Goal: Complete application form: Complete application form

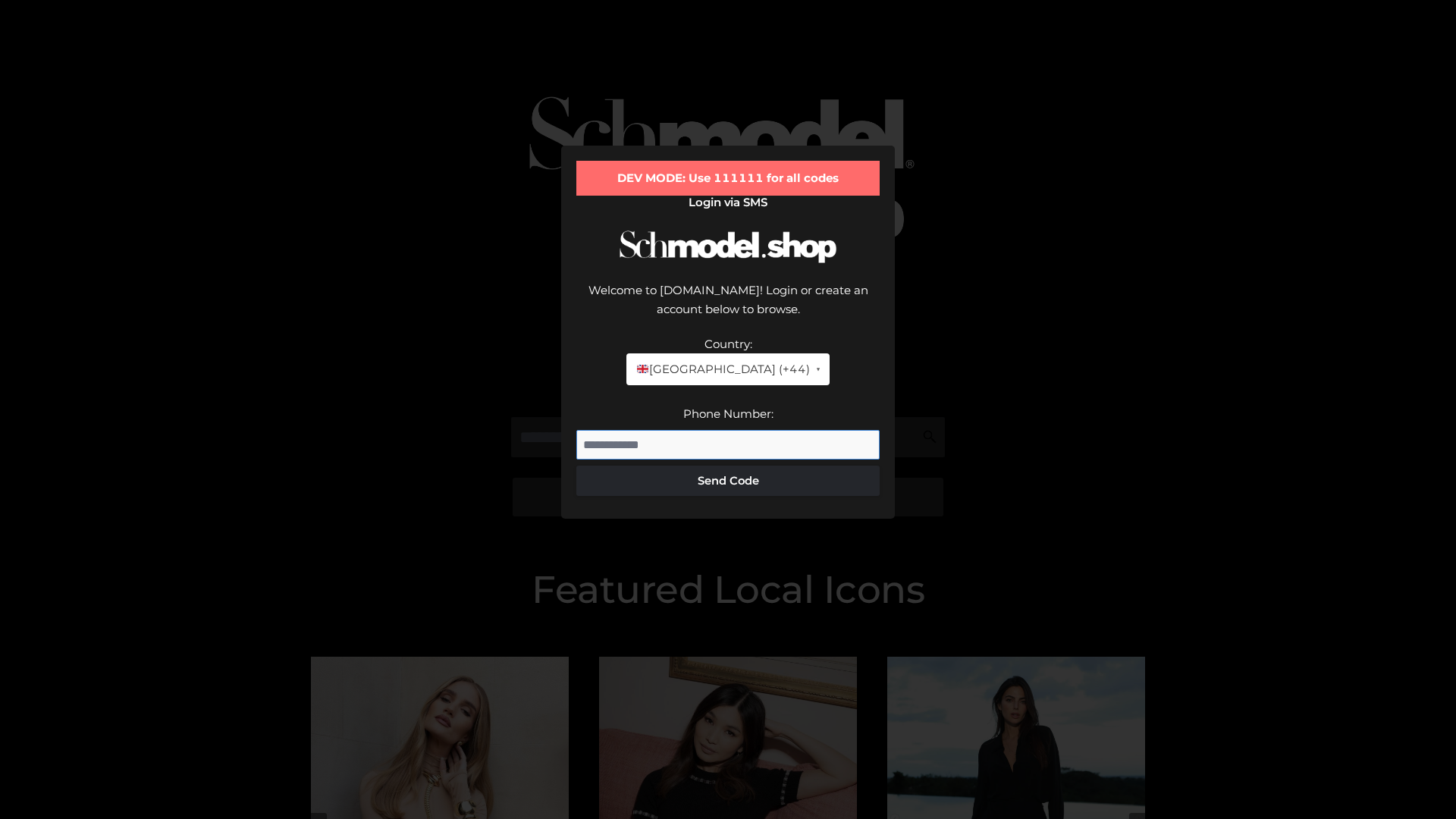
click at [728, 430] on input "Phone Number:" at bounding box center [727, 445] width 303 height 30
type input "**********"
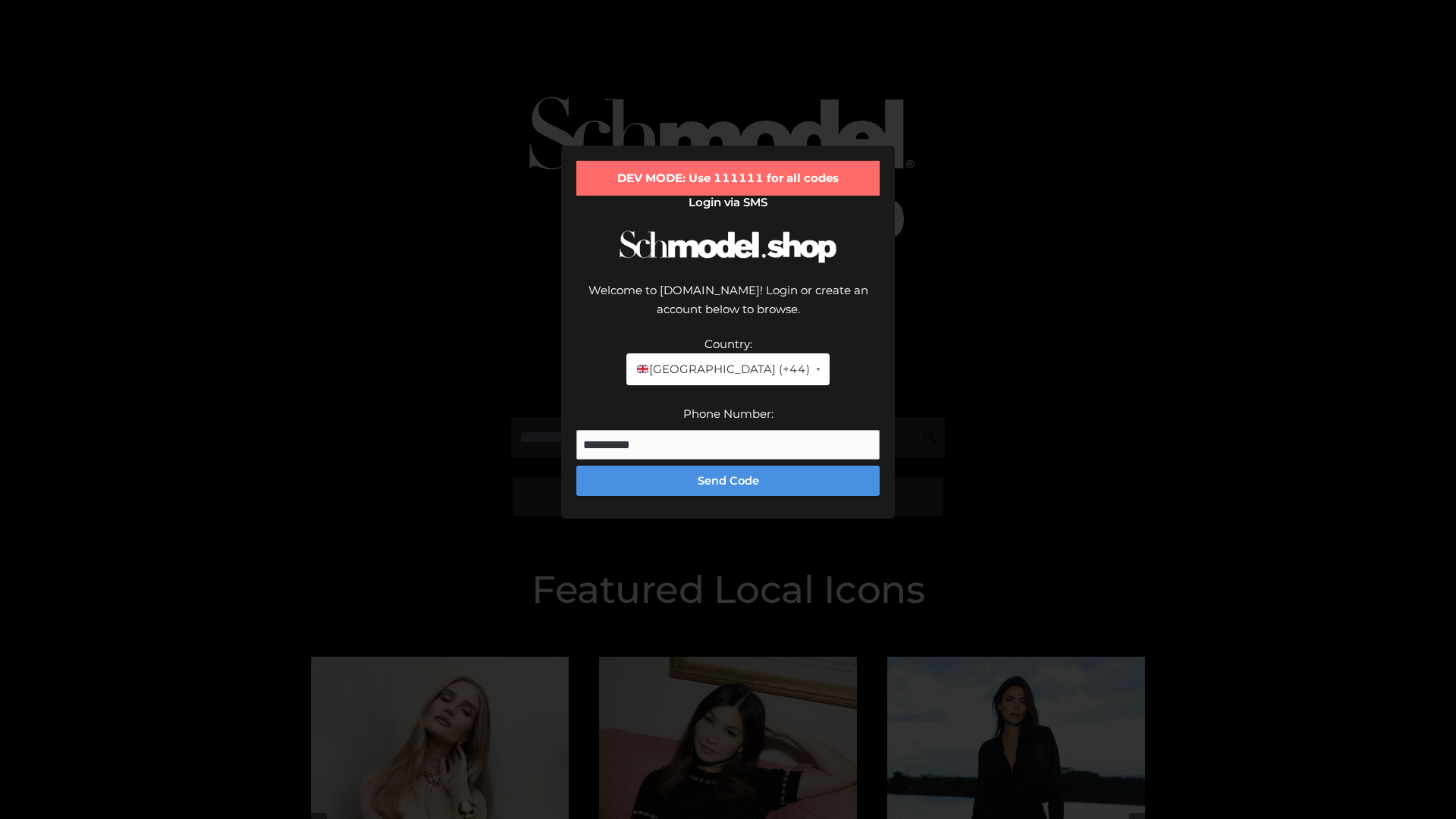
click at [728, 466] on button "Send Code" at bounding box center [727, 481] width 303 height 30
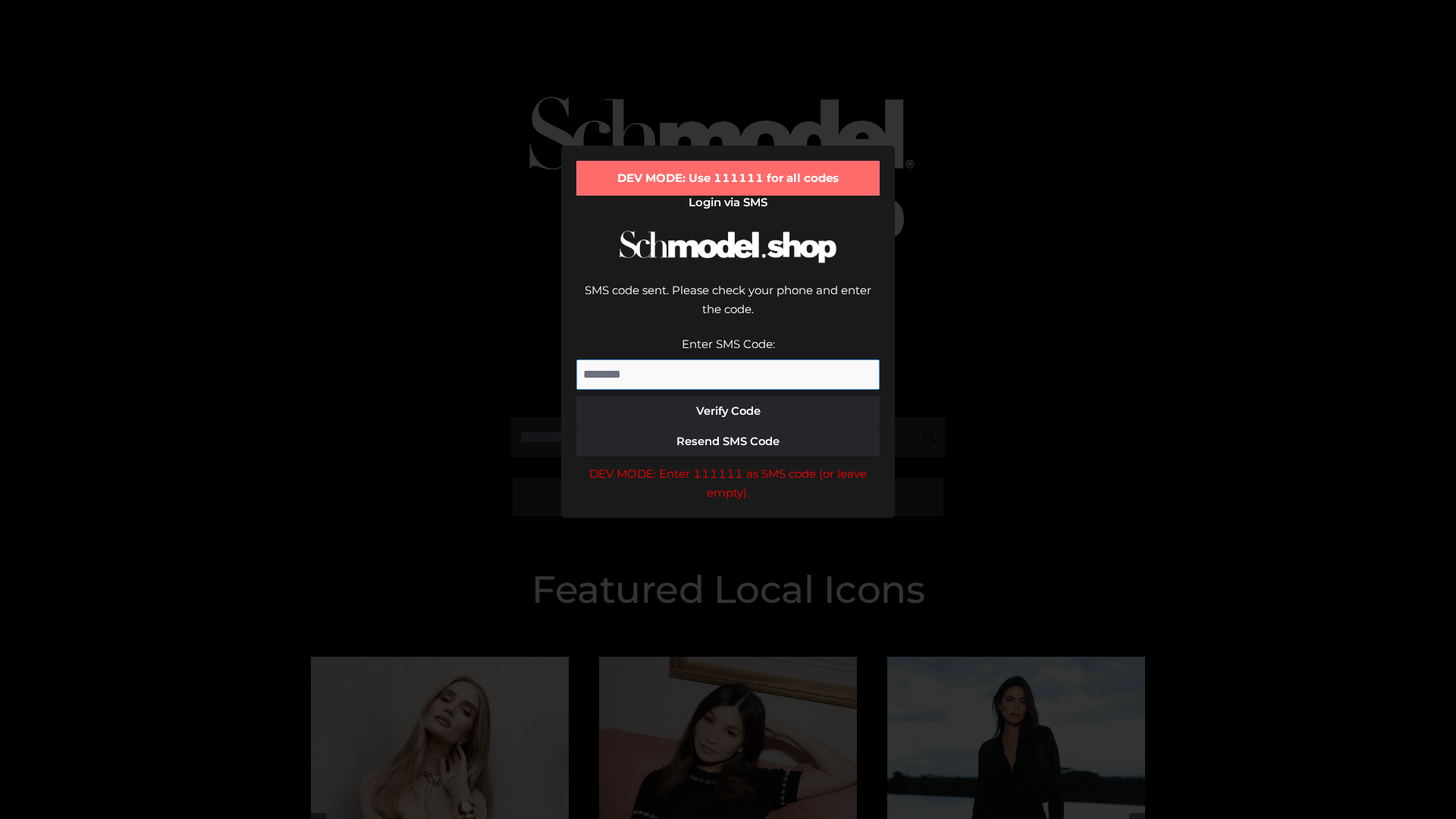
click at [728, 360] on input "Enter SMS Code:" at bounding box center [727, 375] width 303 height 30
type input "******"
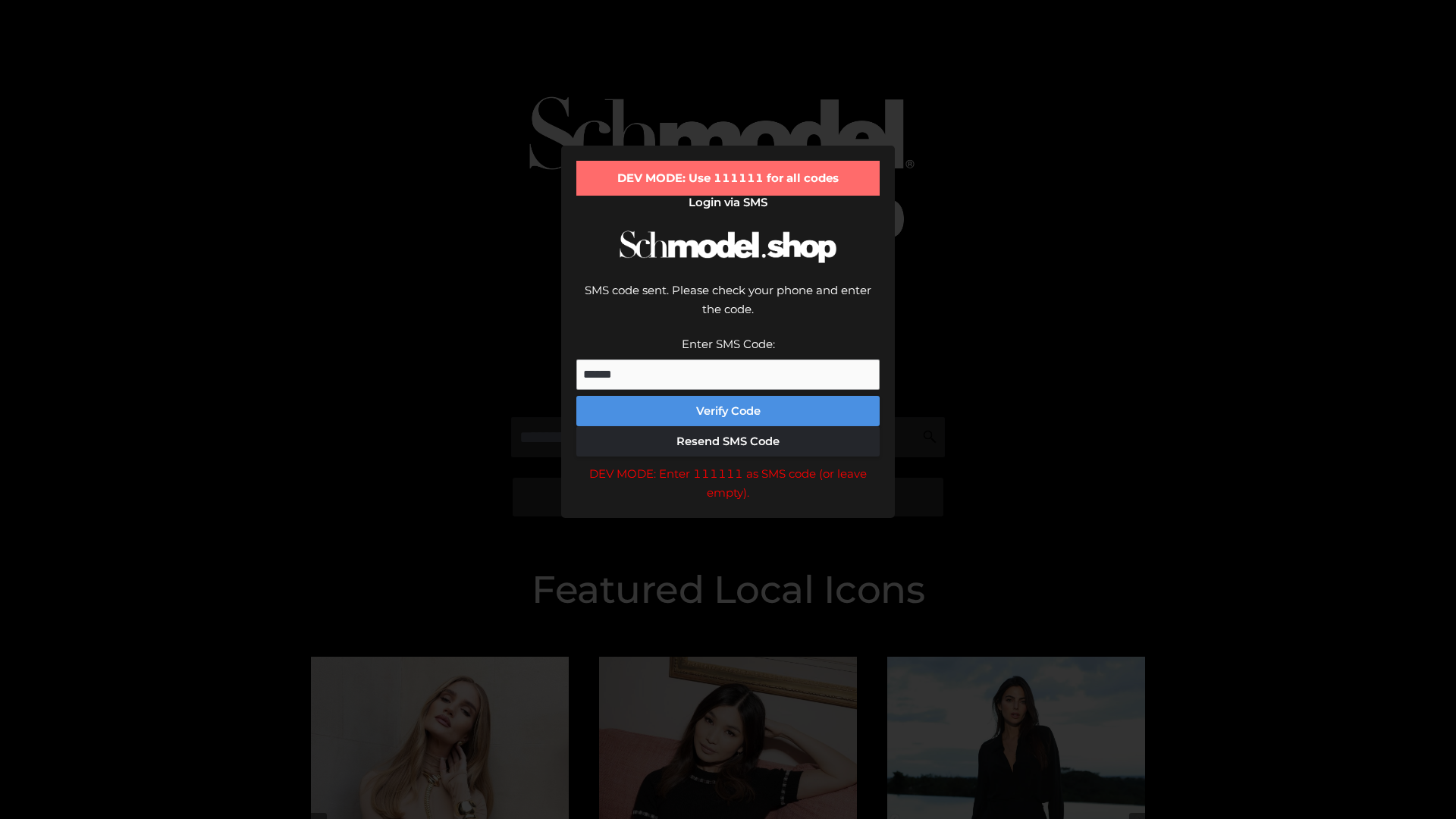
click at [728, 396] on button "Verify Code" at bounding box center [727, 411] width 303 height 30
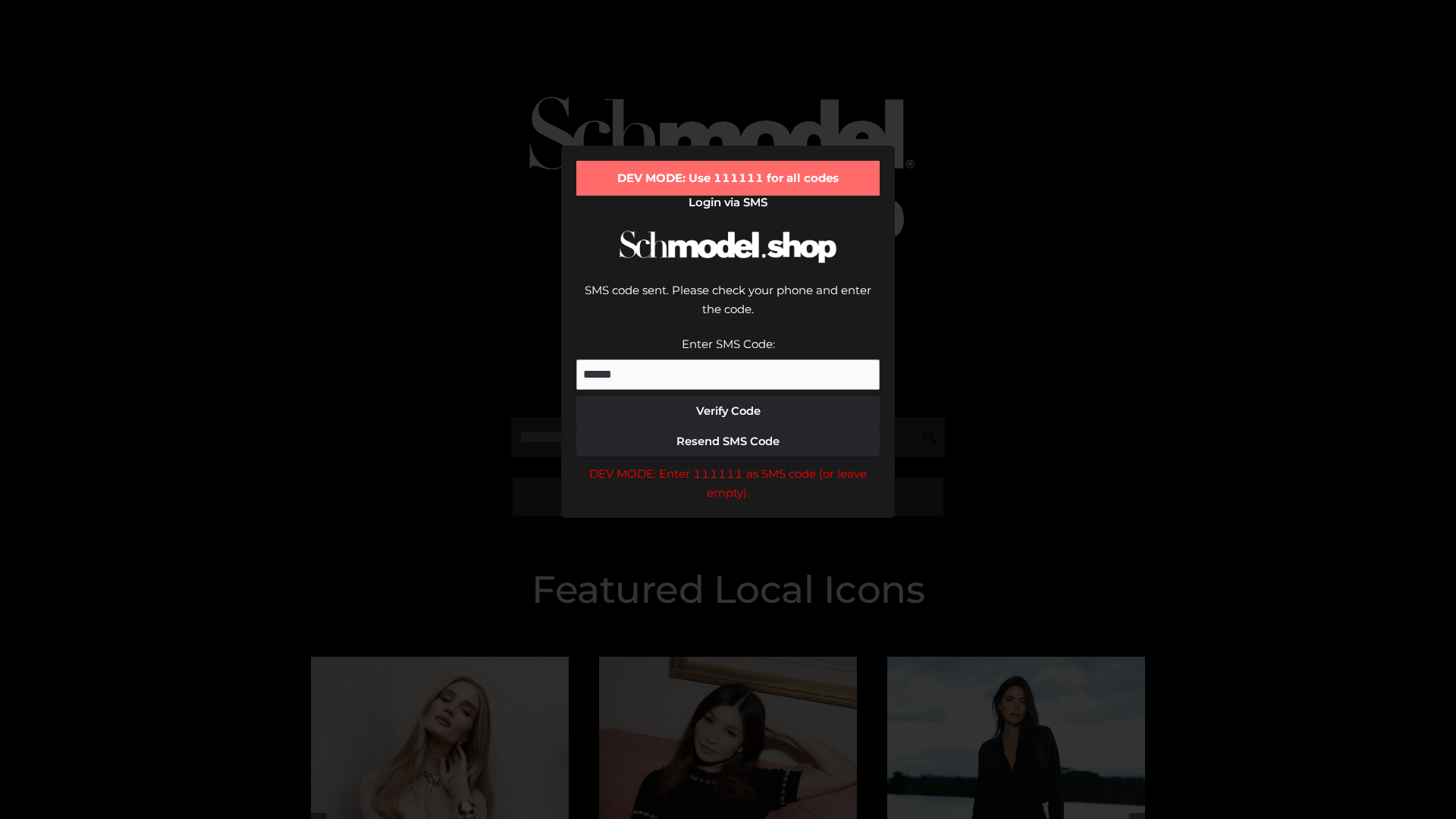
click at [728, 464] on div "DEV MODE: Enter 111111 as SMS code (or leave empty)." at bounding box center [727, 483] width 303 height 39
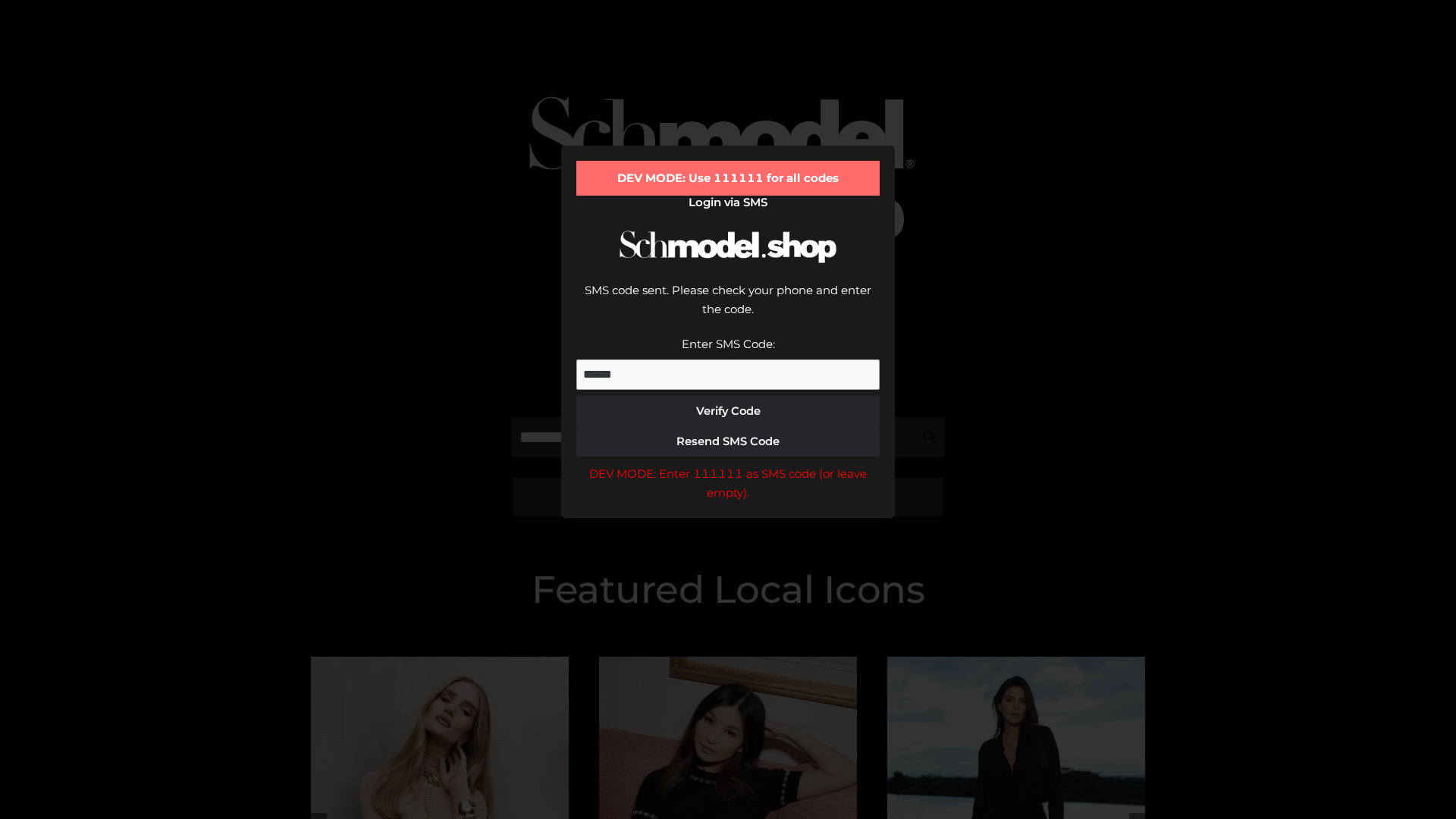
click at [728, 464] on div "DEV MODE: Enter 111111 as SMS code (or leave empty)." at bounding box center [727, 483] width 303 height 39
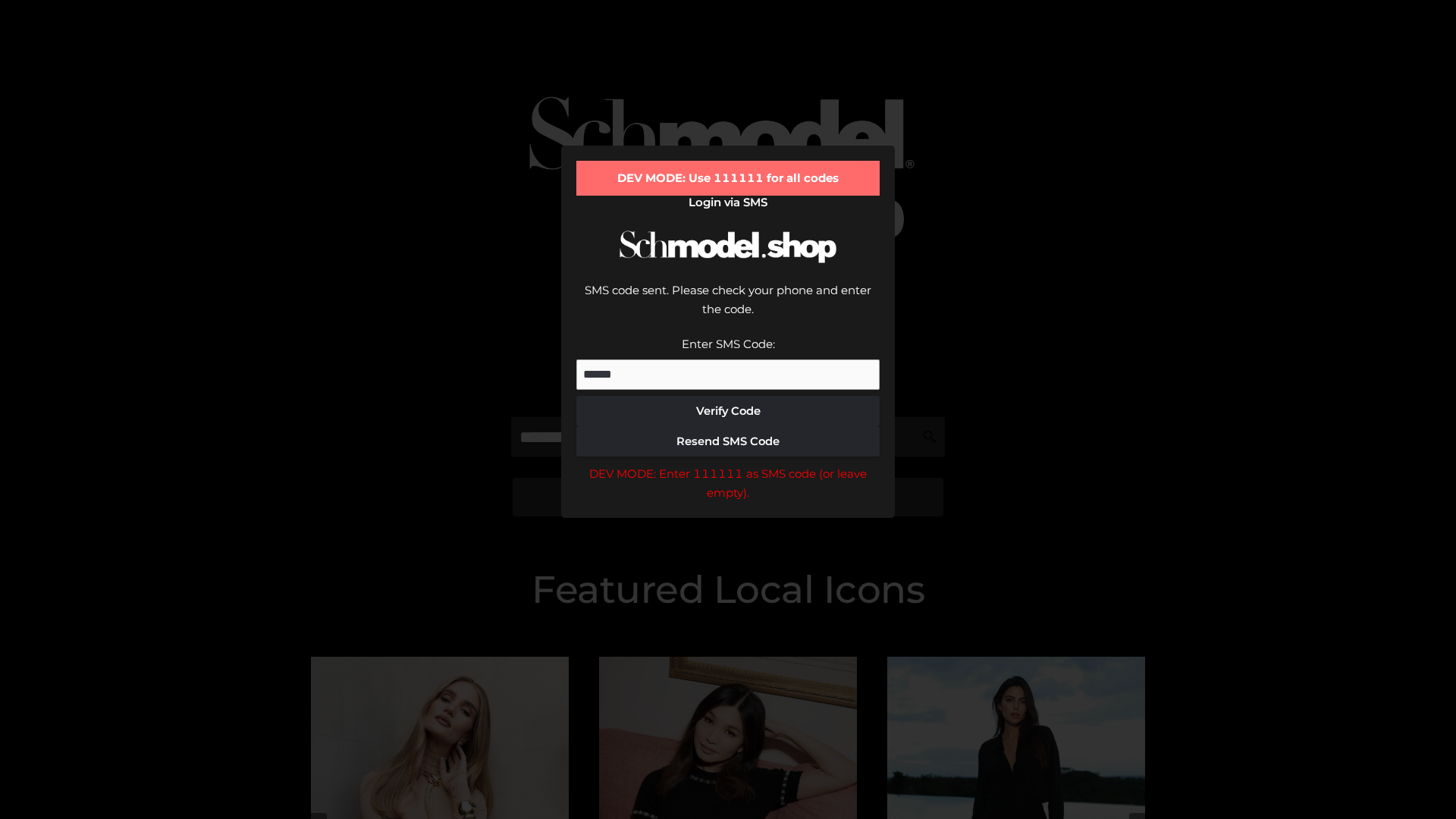
click at [728, 464] on div "DEV MODE: Enter 111111 as SMS code (or leave empty)." at bounding box center [727, 483] width 303 height 39
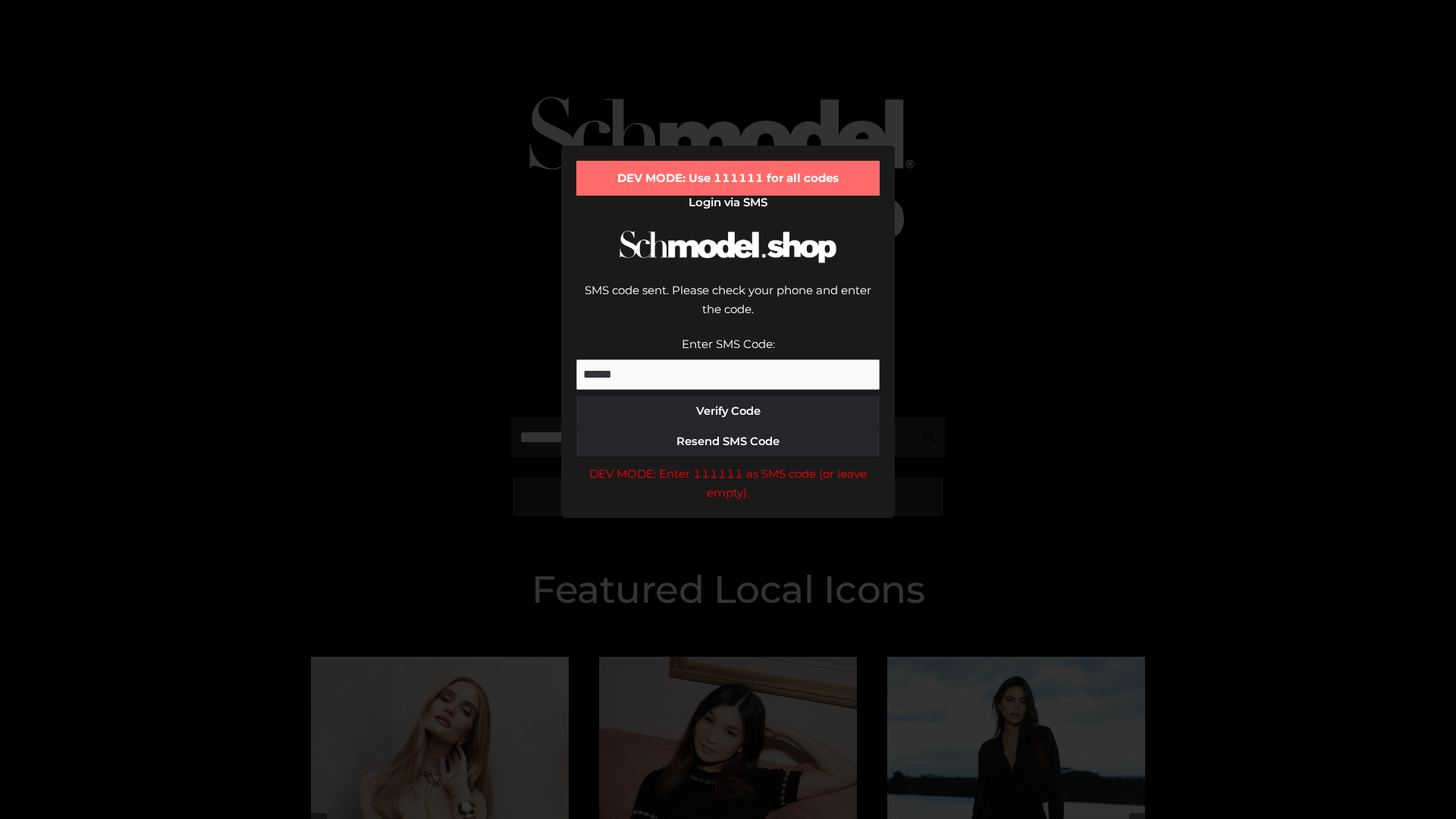
click at [728, 464] on div "DEV MODE: Enter 111111 as SMS code (or leave empty)." at bounding box center [727, 483] width 303 height 39
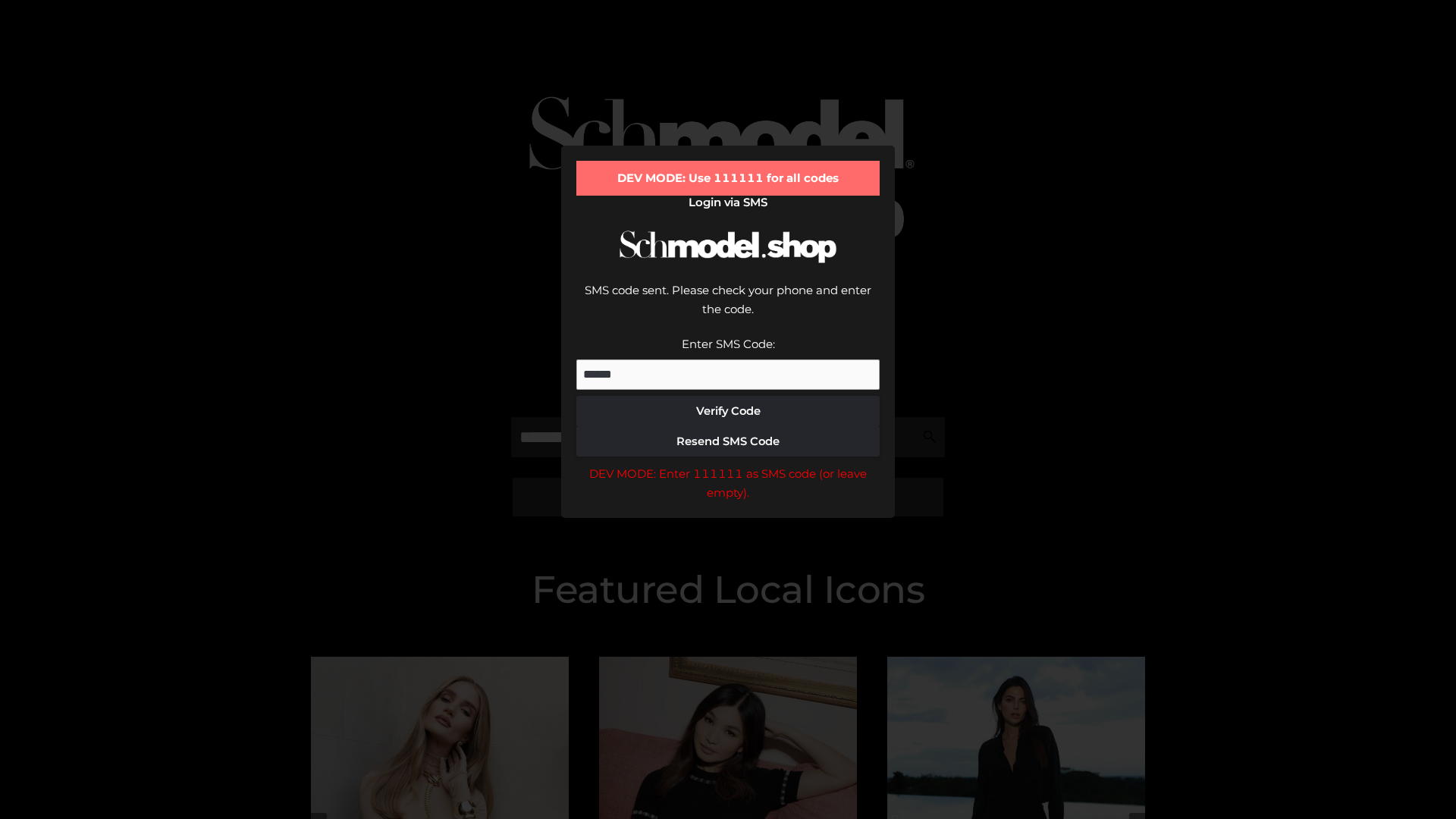
click at [728, 464] on div "DEV MODE: Enter 111111 as SMS code (or leave empty)." at bounding box center [727, 483] width 303 height 39
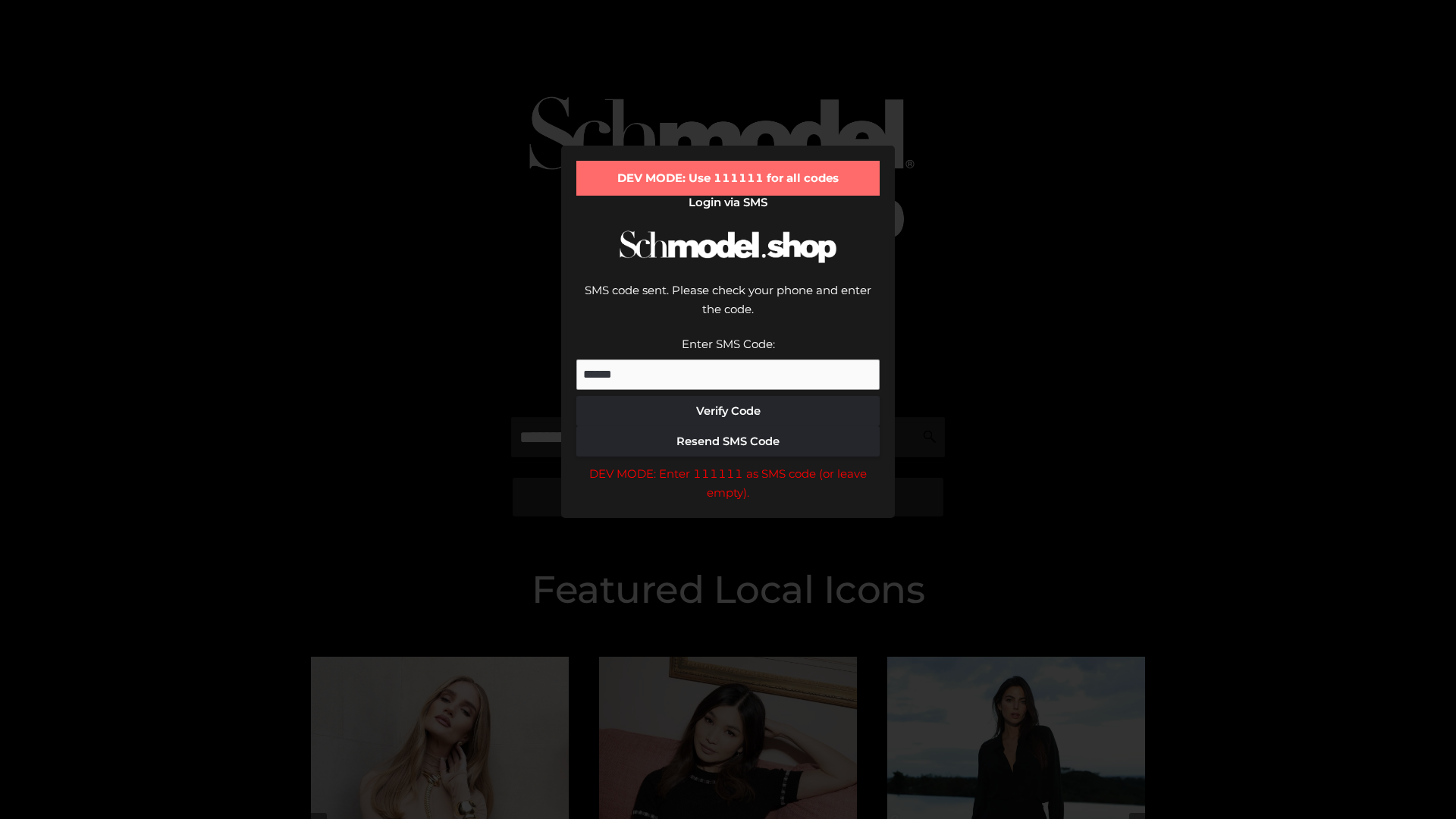
click at [728, 464] on div "DEV MODE: Enter 111111 as SMS code (or leave empty)." at bounding box center [727, 483] width 303 height 39
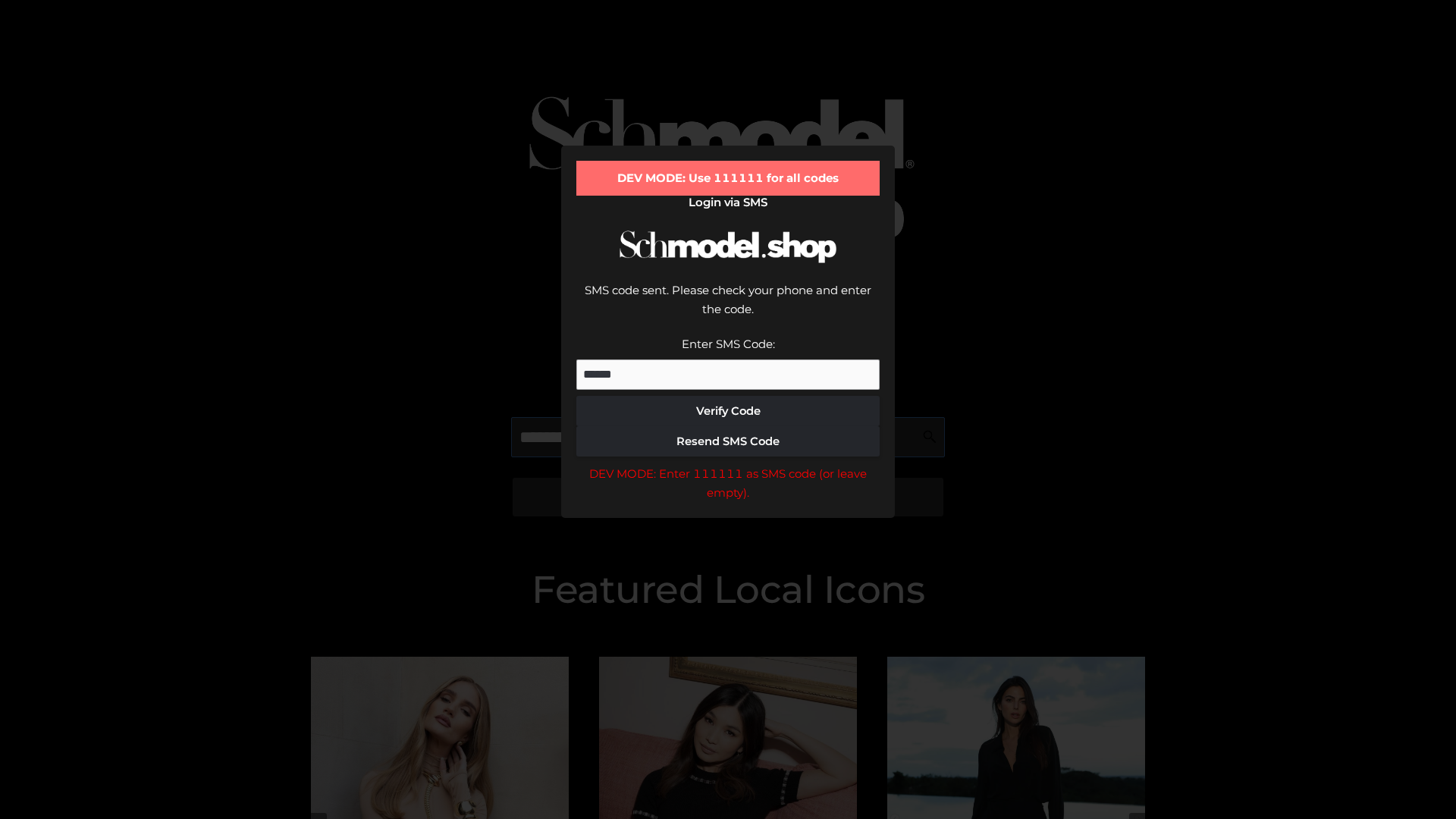
scroll to position [0, 78]
click at [728, 464] on div "DEV MODE: Enter 111111 as SMS code (or leave empty)." at bounding box center [727, 483] width 303 height 39
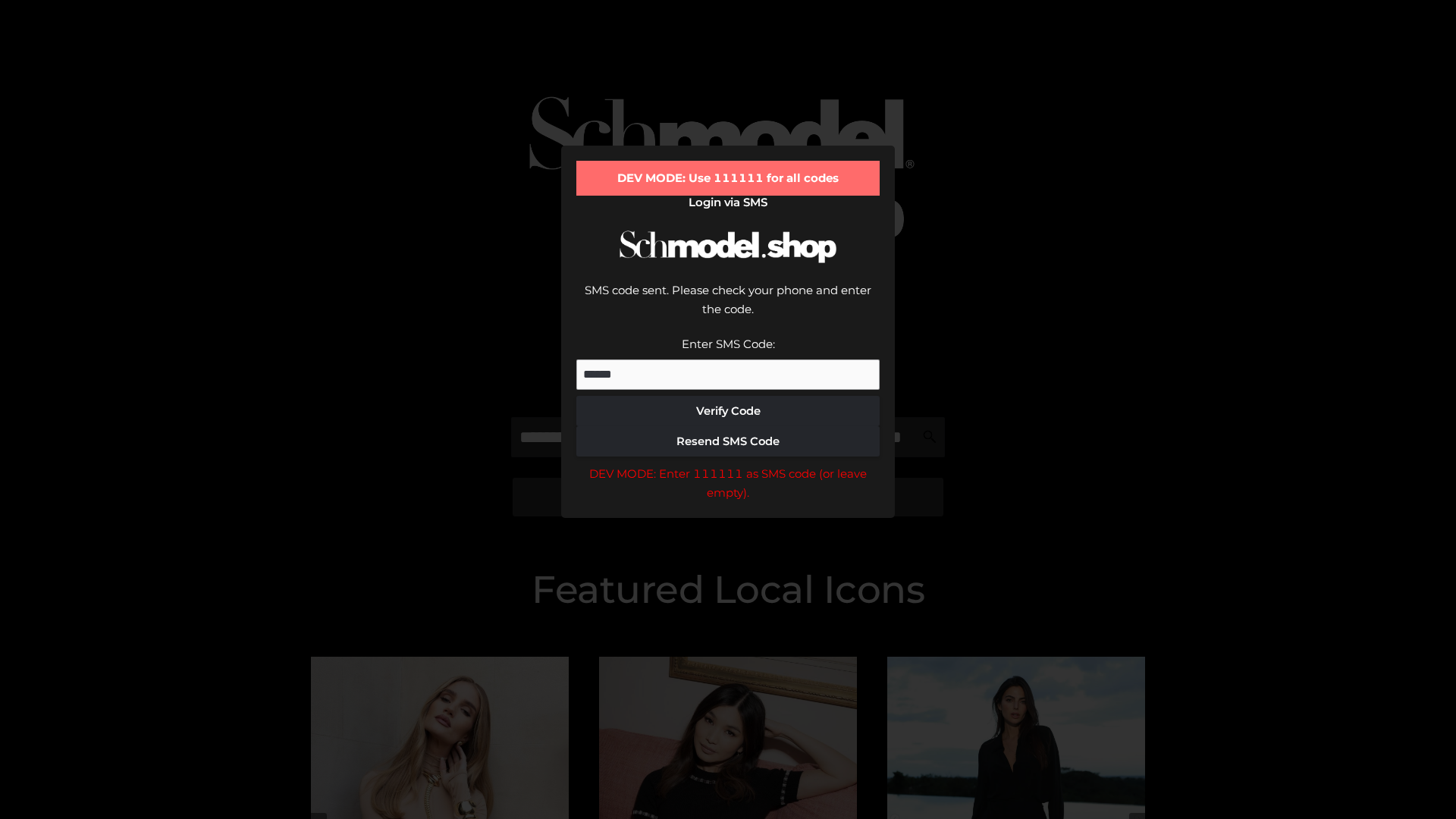
click at [728, 464] on div "DEV MODE: Enter 111111 as SMS code (or leave empty)." at bounding box center [727, 483] width 303 height 39
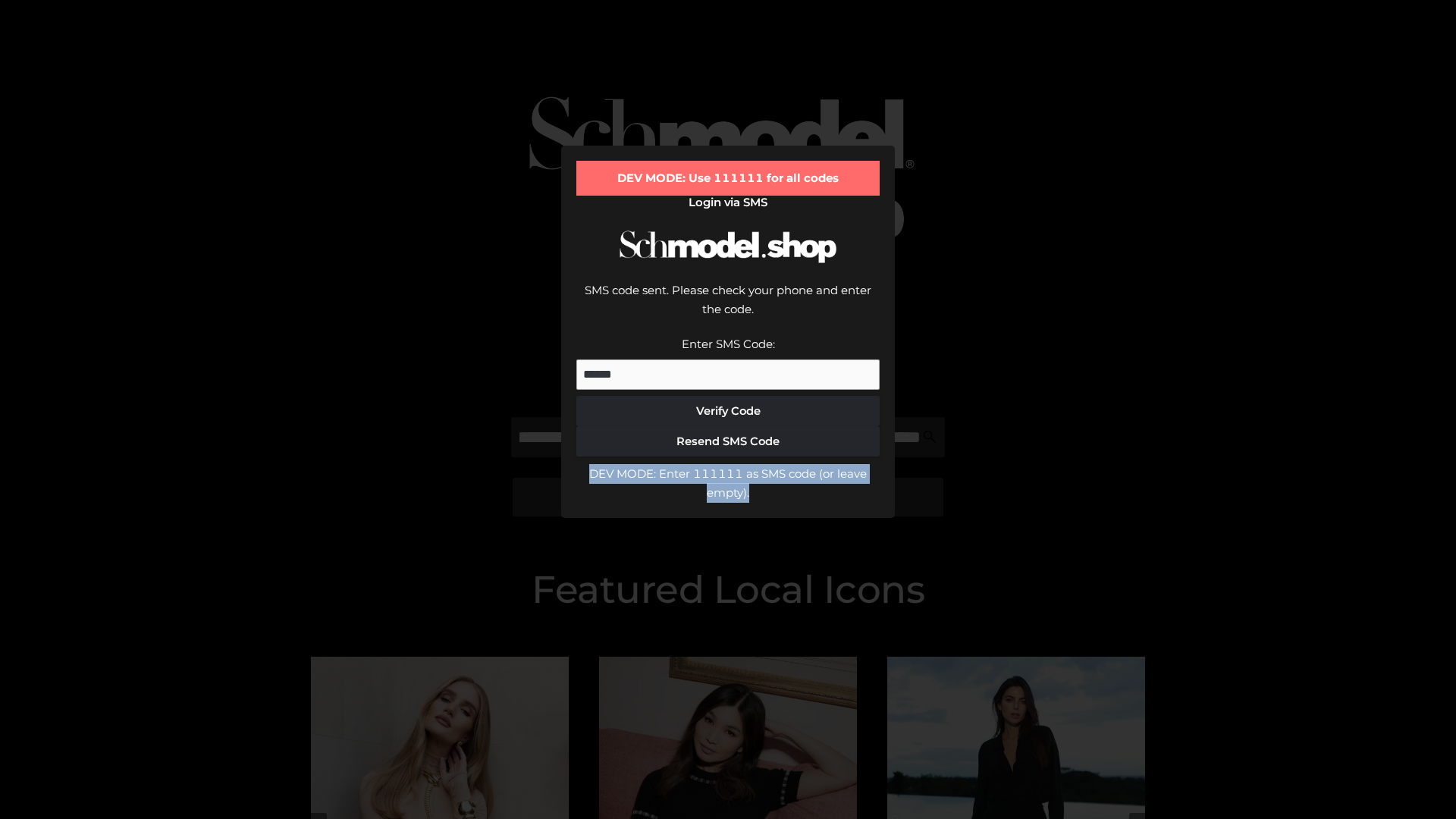
scroll to position [0, 0]
type input "**********"
